Goal: Find specific page/section: Find specific page/section

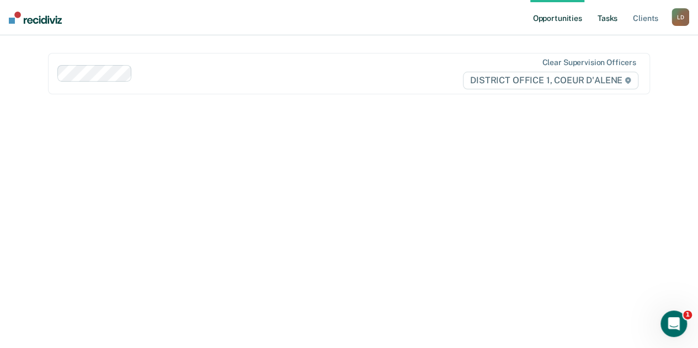
click at [618, 19] on link "Tasks" at bounding box center [607, 17] width 24 height 35
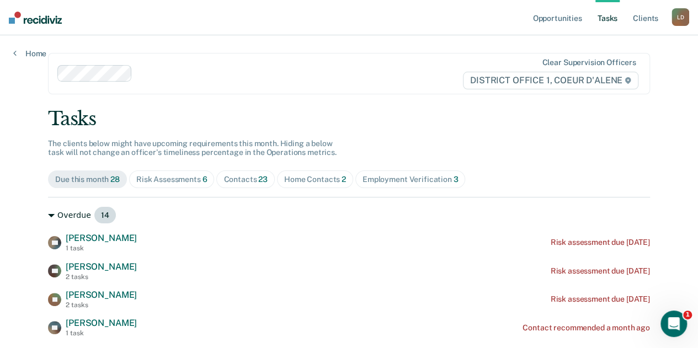
scroll to position [110, 0]
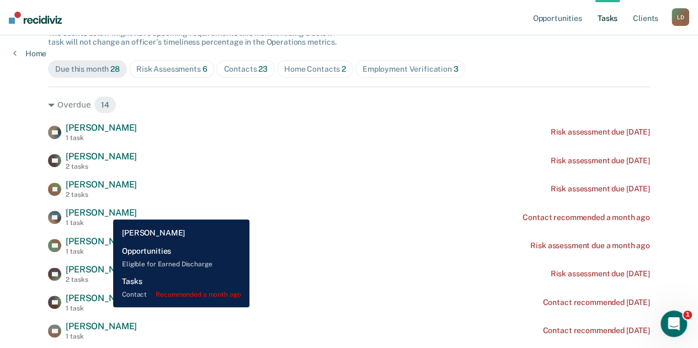
click at [105, 211] on span "[PERSON_NAME]" at bounding box center [101, 212] width 71 height 10
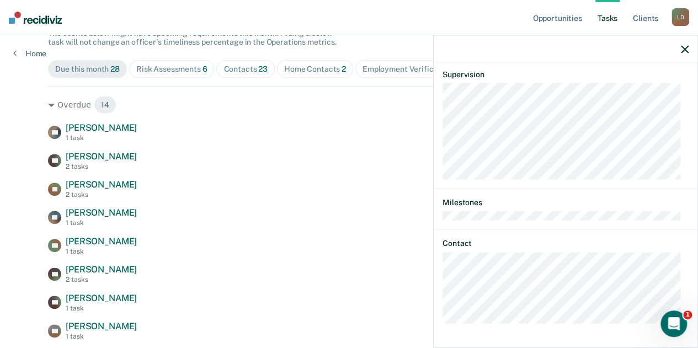
scroll to position [374, 0]
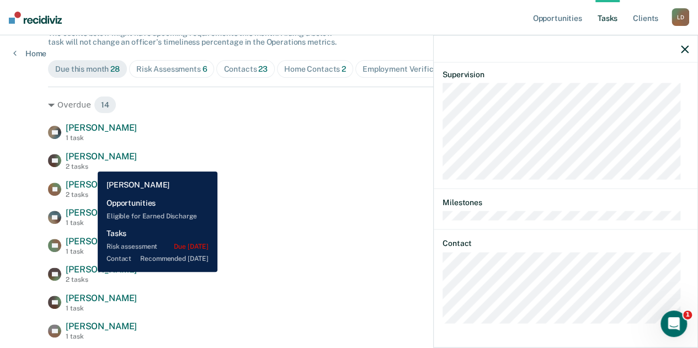
click at [89, 272] on span "[PERSON_NAME]" at bounding box center [101, 269] width 71 height 10
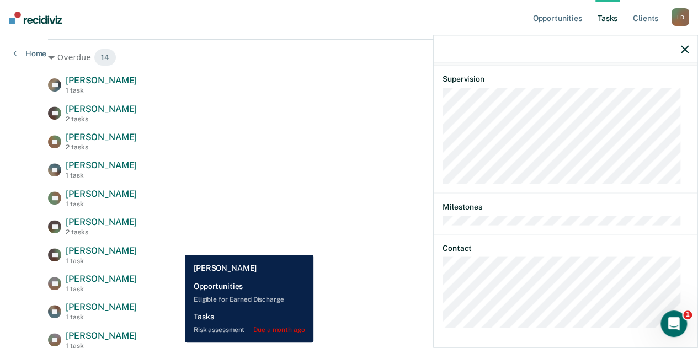
scroll to position [221, 0]
